Goal: Navigation & Orientation: Understand site structure

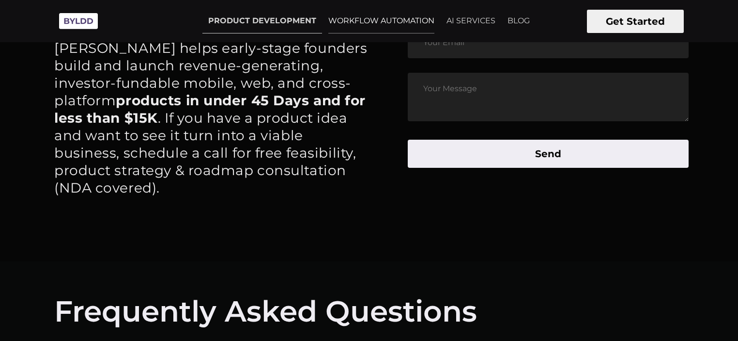
scroll to position [4639, 0]
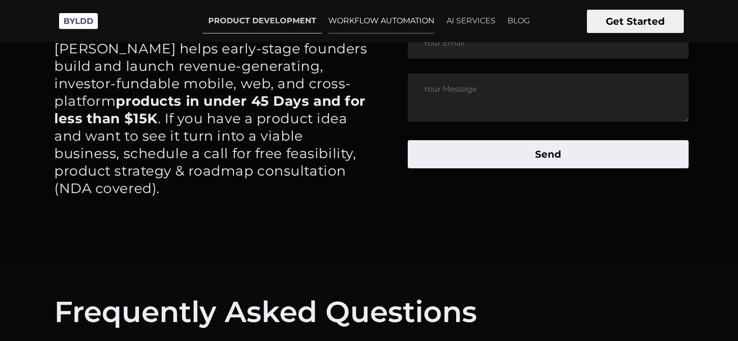
click at [386, 21] on link "WORKFLOW AUTOMATION" at bounding box center [382, 21] width 118 height 24
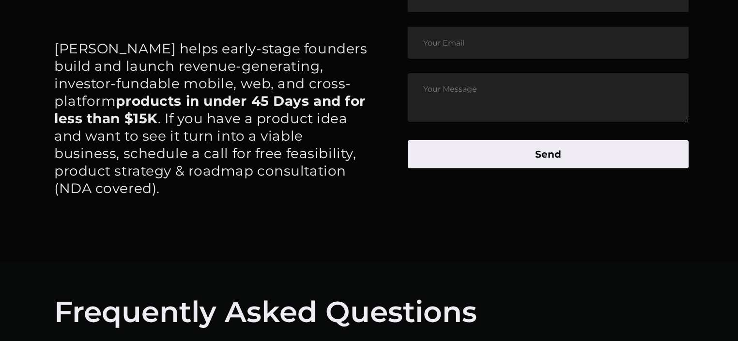
scroll to position [4640, 0]
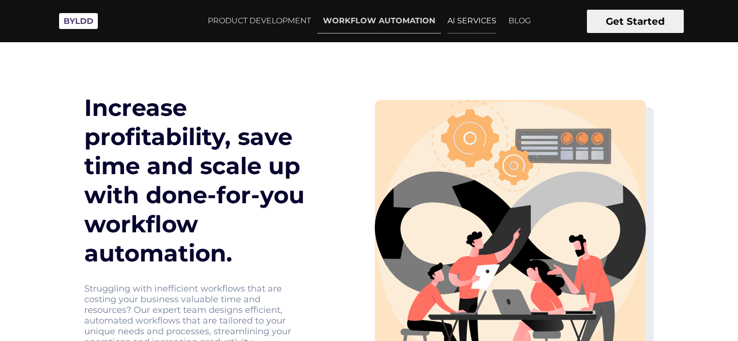
click at [482, 18] on link "AI SERVICES" at bounding box center [472, 21] width 61 height 24
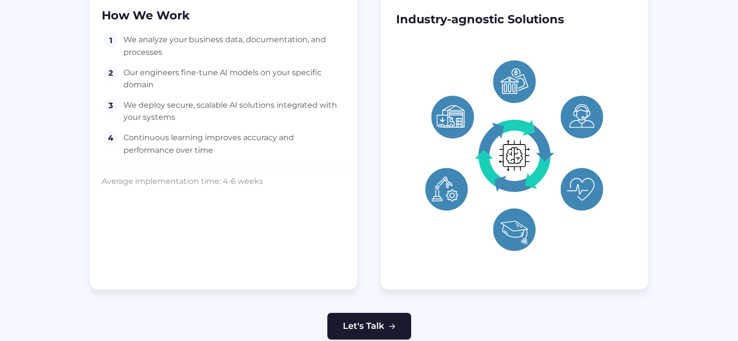
scroll to position [989, 0]
